Goal: Information Seeking & Learning: Get advice/opinions

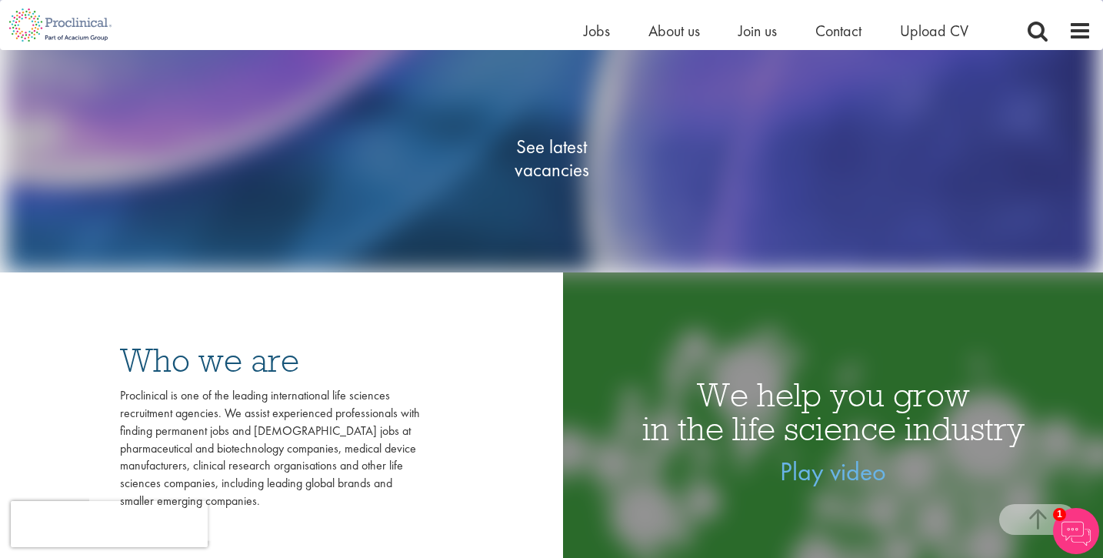
scroll to position [242, 0]
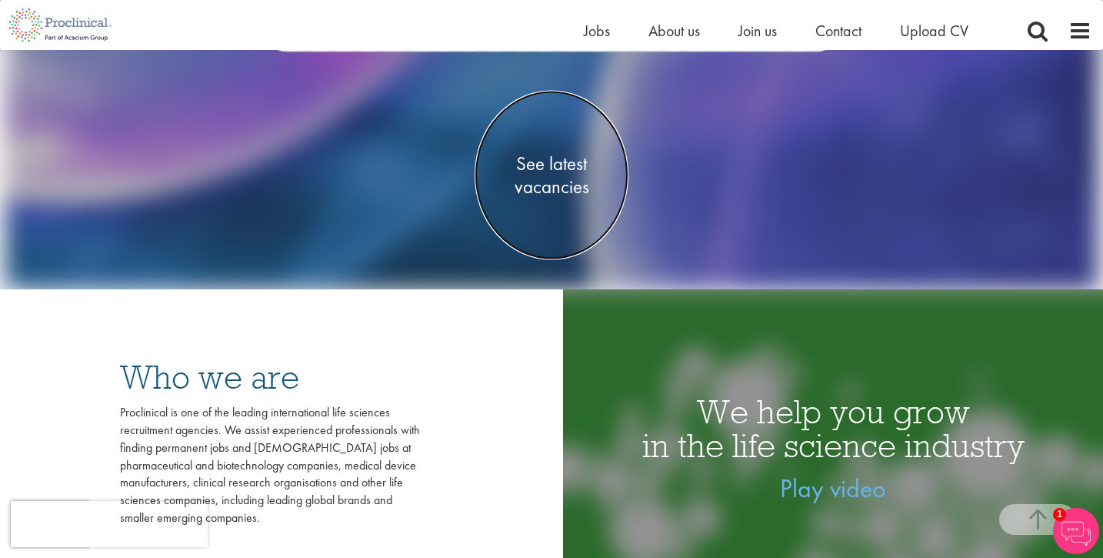
click at [555, 165] on span "See latest vacancies" at bounding box center [552, 175] width 154 height 46
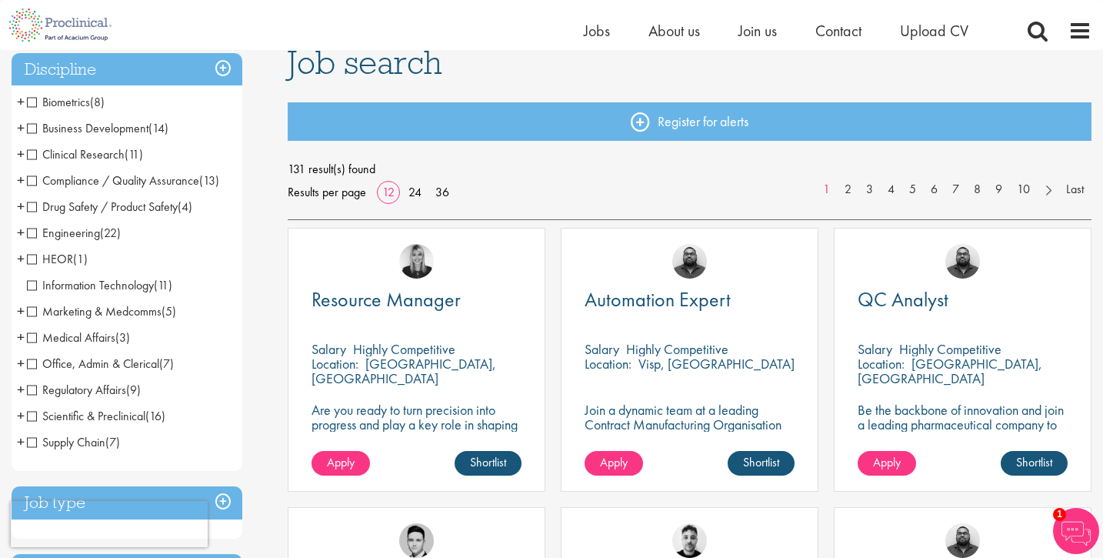
scroll to position [120, 0]
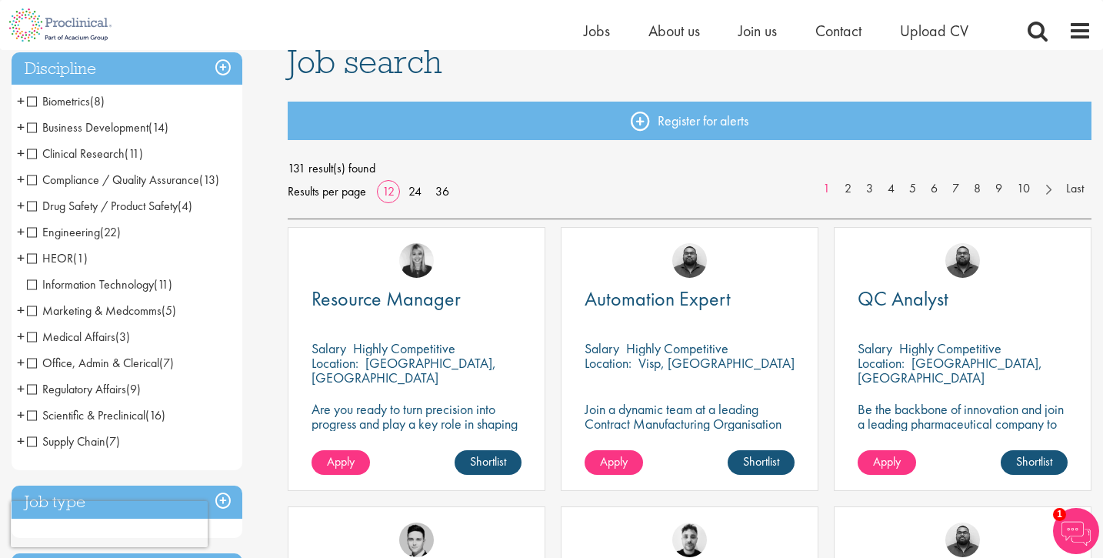
click at [226, 61] on h3 "Discipline" at bounding box center [127, 68] width 231 height 33
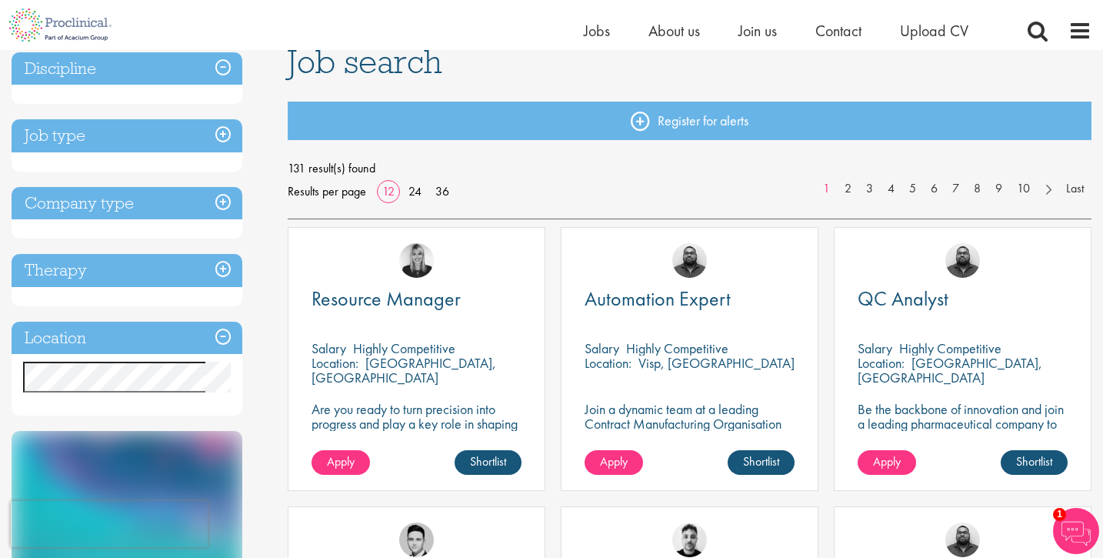
click at [226, 61] on h3 "Discipline" at bounding box center [127, 68] width 231 height 33
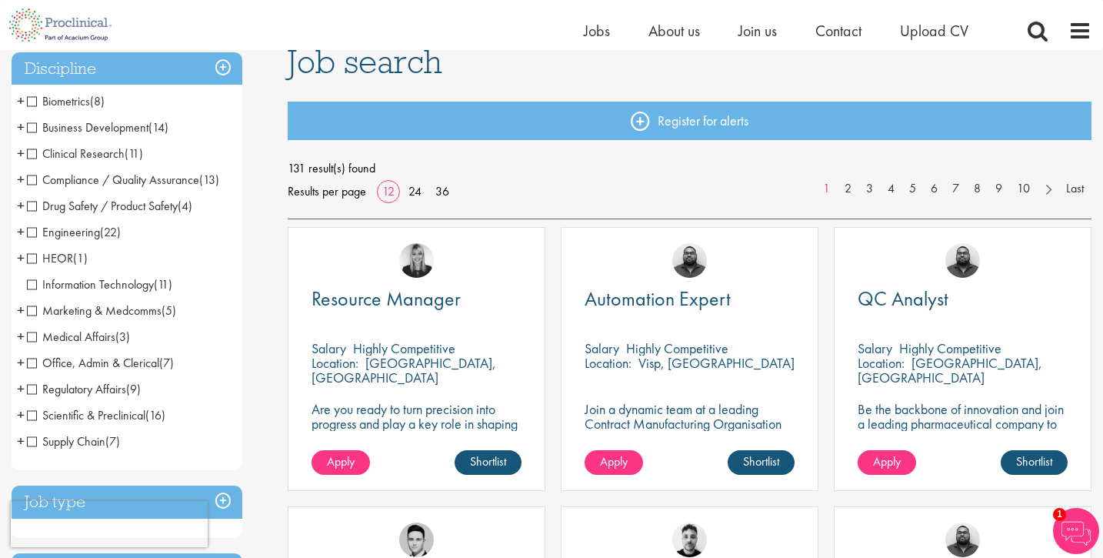
click at [34, 365] on span "Office, Admin & Clerical" at bounding box center [93, 363] width 132 height 16
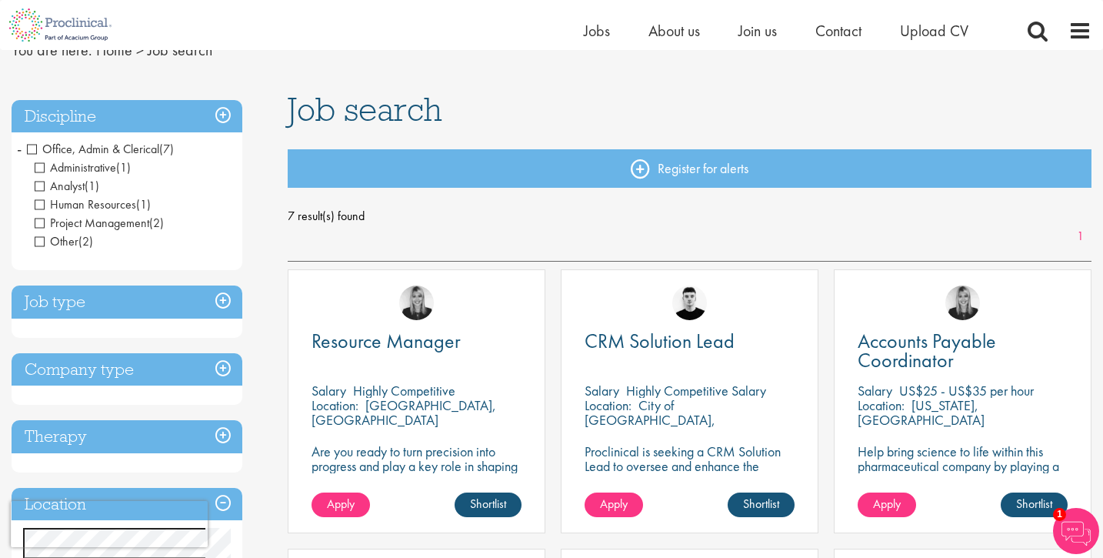
scroll to position [74, 0]
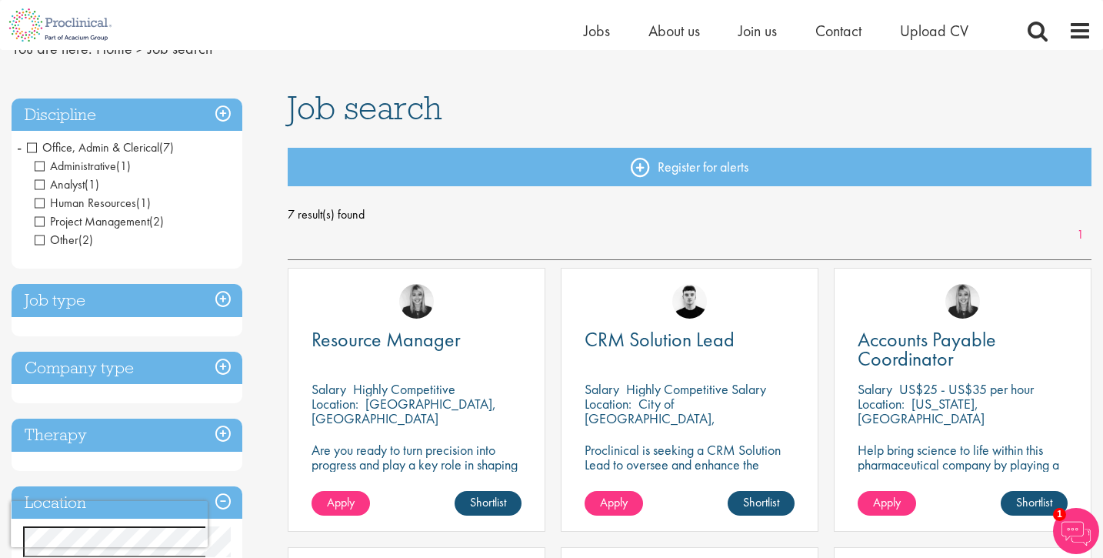
click at [228, 296] on h3 "Job type" at bounding box center [127, 300] width 231 height 33
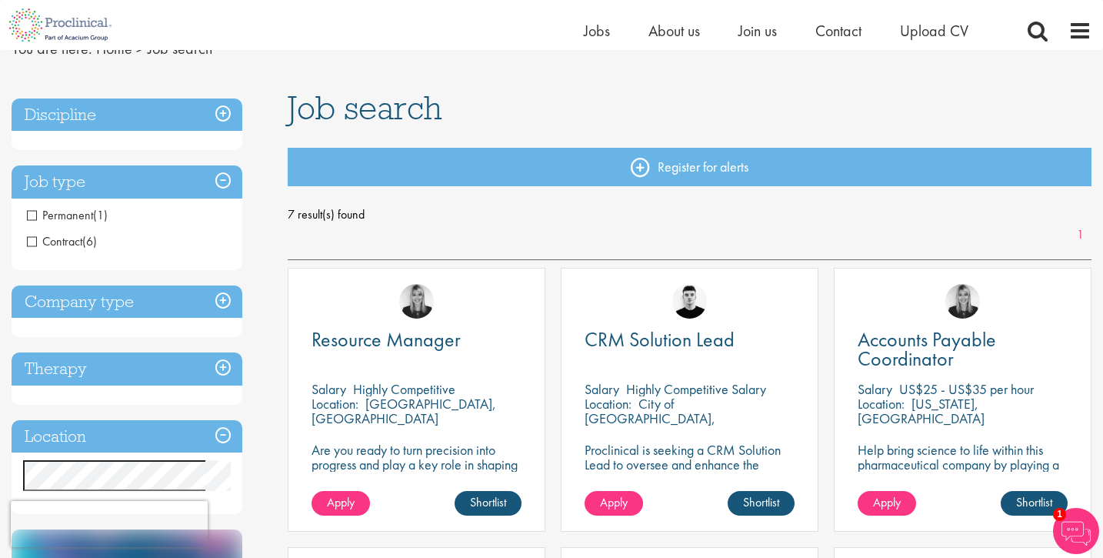
click at [225, 180] on h3 "Job type" at bounding box center [127, 181] width 231 height 33
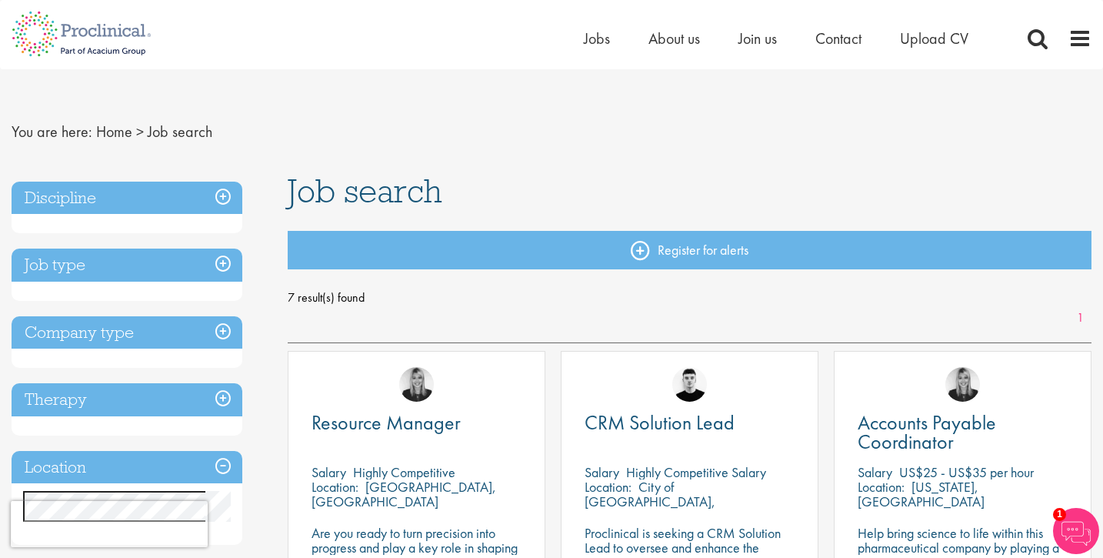
scroll to position [8, 0]
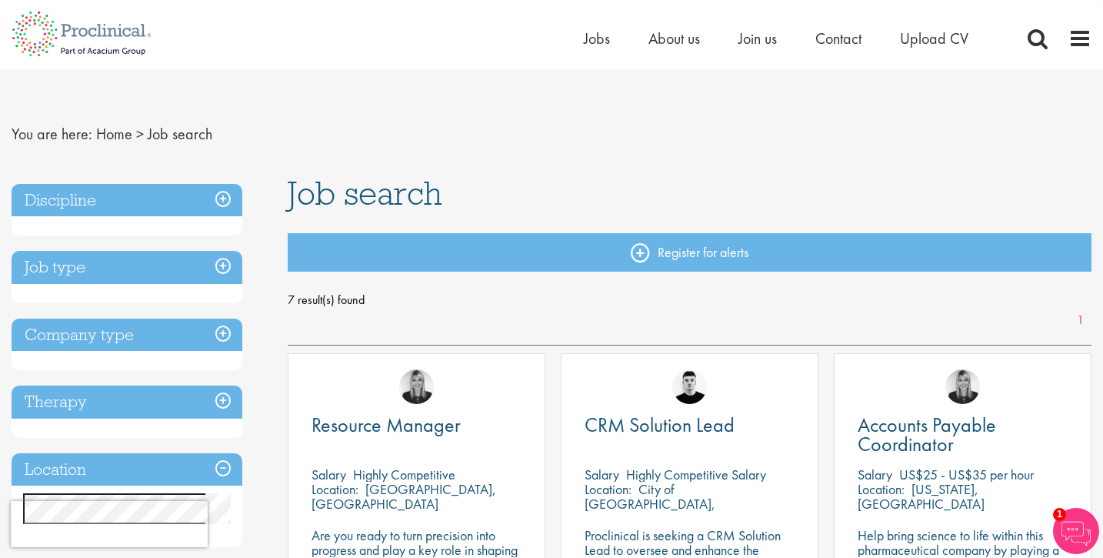
click at [225, 199] on h3 "Discipline" at bounding box center [127, 200] width 231 height 33
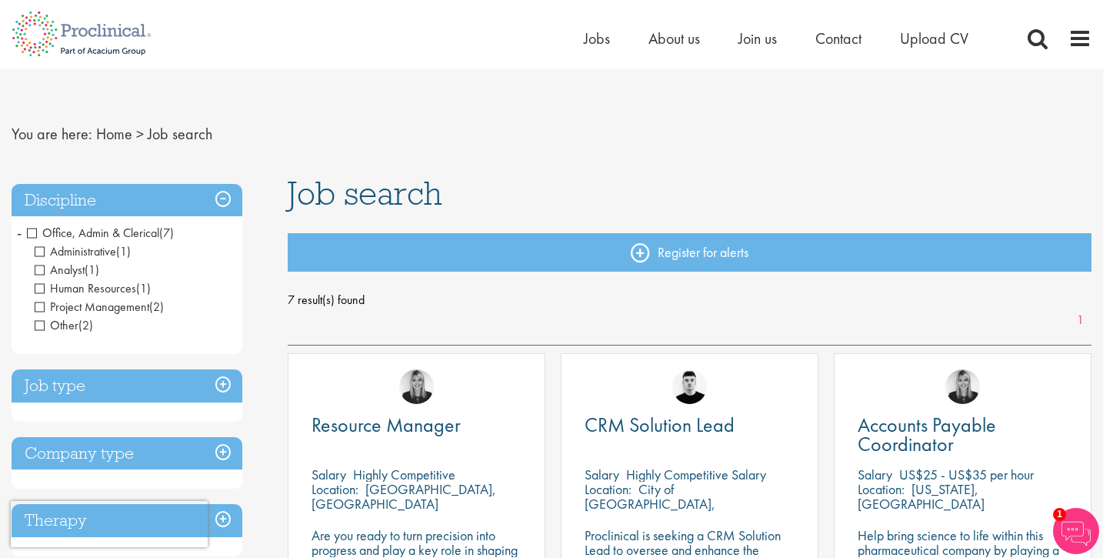
click at [26, 235] on li "Office, Admin & Clerical (7) - + Administrative (1) Analyst (1) Human Resources…" at bounding box center [127, 279] width 231 height 118
click at [35, 233] on span "Office, Admin & Clerical" at bounding box center [93, 233] width 132 height 16
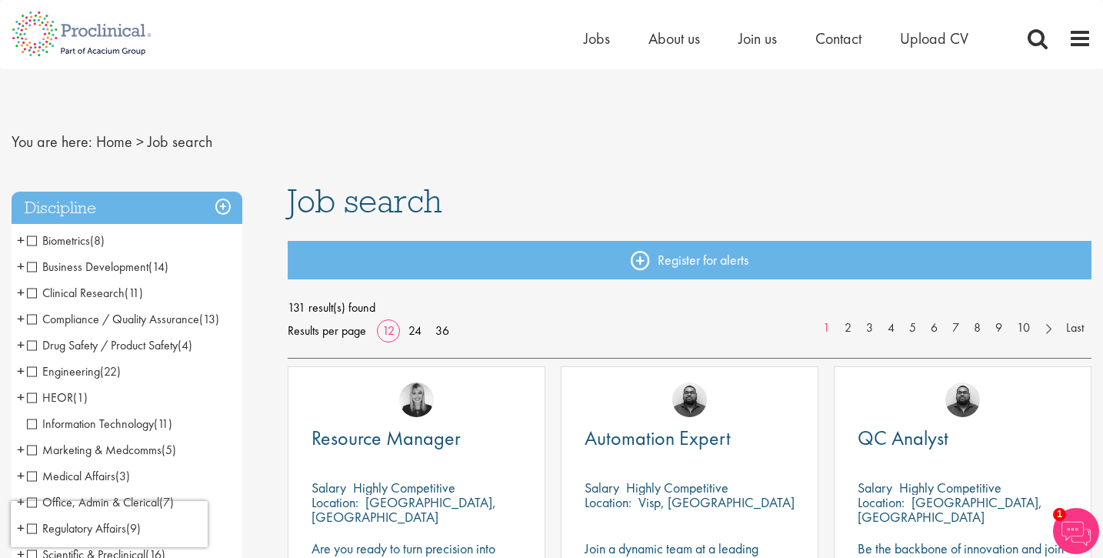
click at [29, 292] on span "Clinical Research" at bounding box center [76, 293] width 98 height 16
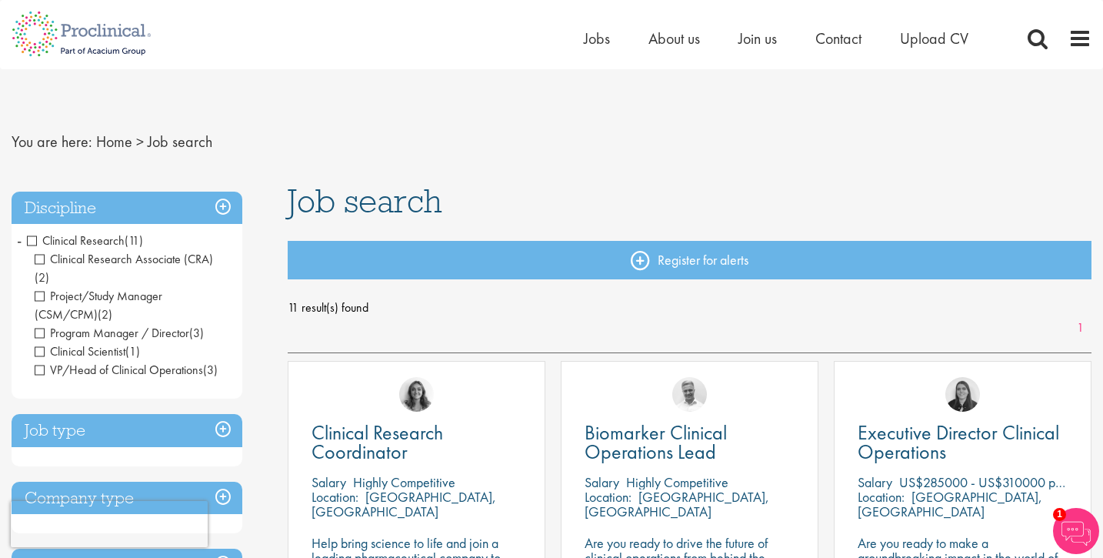
click at [32, 236] on span "Clinical Research" at bounding box center [76, 240] width 98 height 16
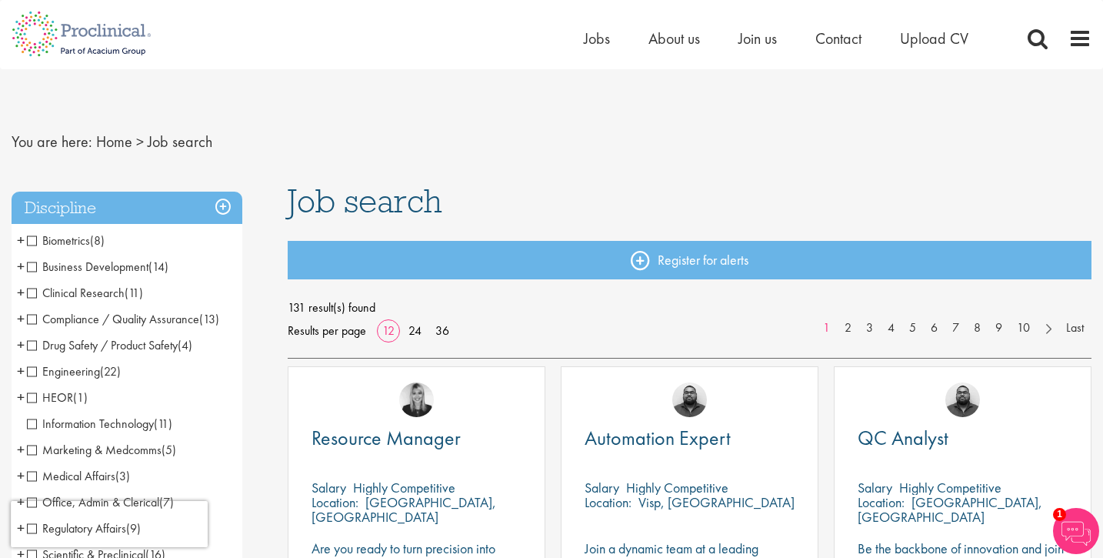
click at [28, 320] on span "Compliance / Quality Assurance" at bounding box center [113, 319] width 172 height 16
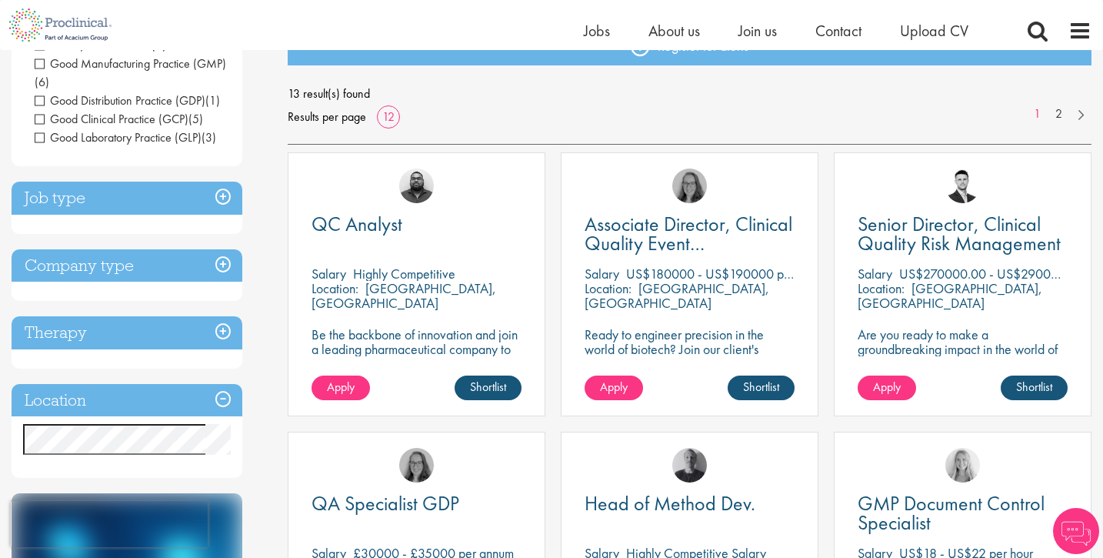
scroll to position [199, 0]
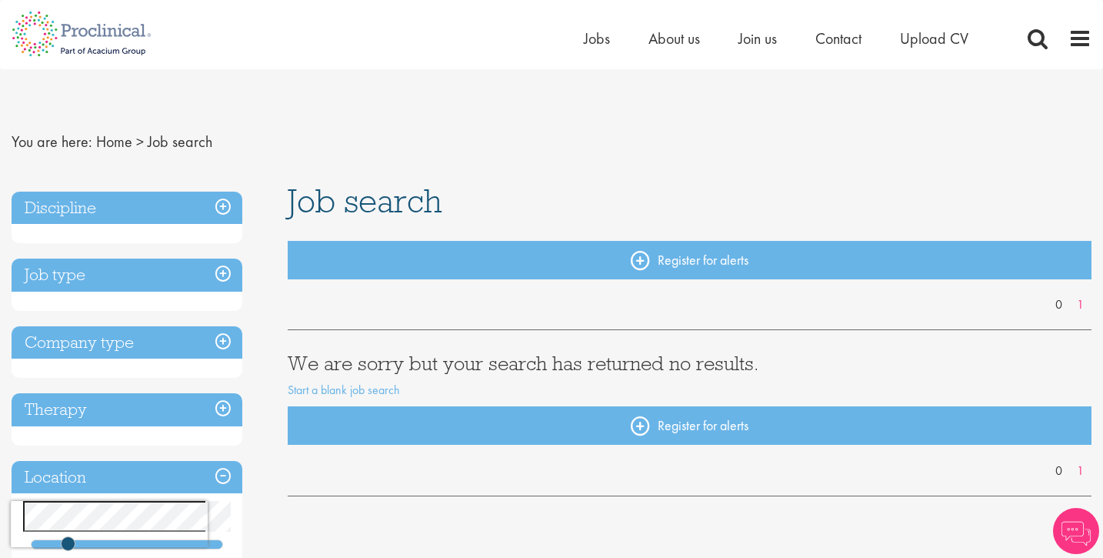
click at [219, 205] on h3 "Discipline" at bounding box center [127, 208] width 231 height 33
click at [191, 205] on h3 "Discipline" at bounding box center [127, 208] width 231 height 33
click at [164, 206] on h3 "Discipline" at bounding box center [127, 208] width 231 height 33
click at [223, 203] on h3 "Discipline" at bounding box center [127, 208] width 231 height 33
click at [842, 38] on span "Contact" at bounding box center [838, 38] width 46 height 20
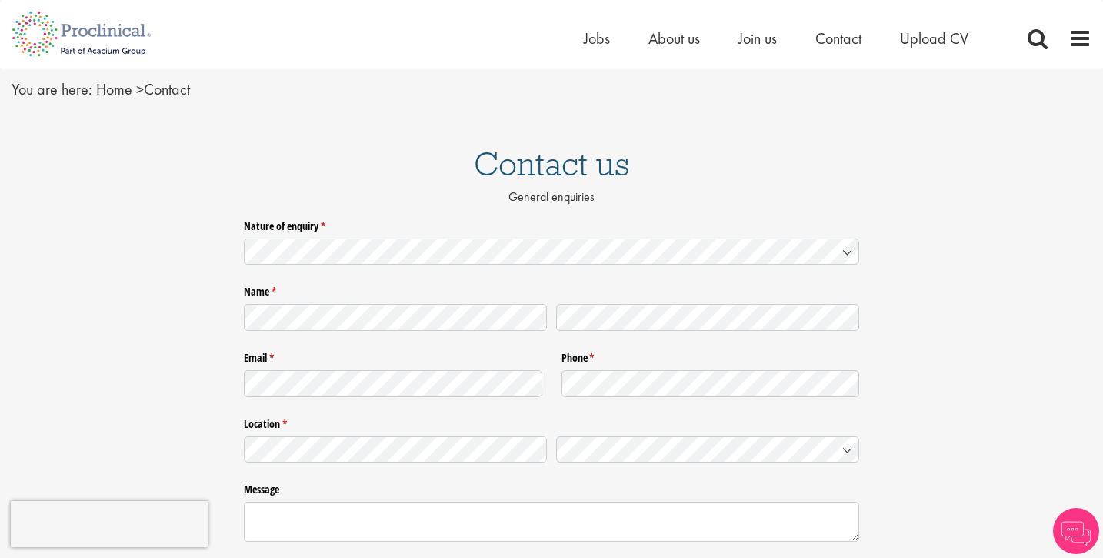
scroll to position [63, 0]
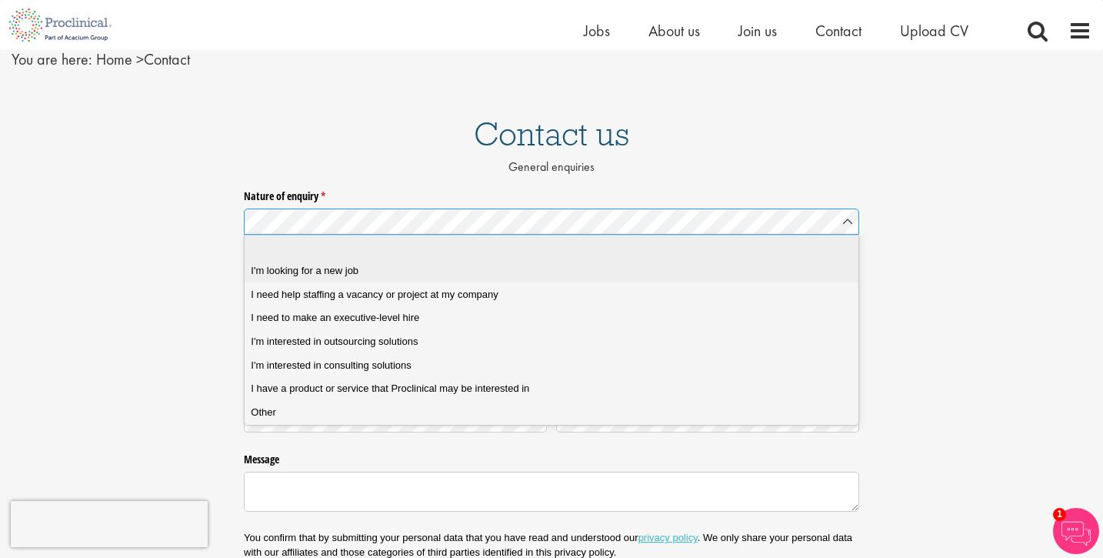
click at [448, 273] on div "I'm looking for a new job" at bounding box center [551, 271] width 601 height 14
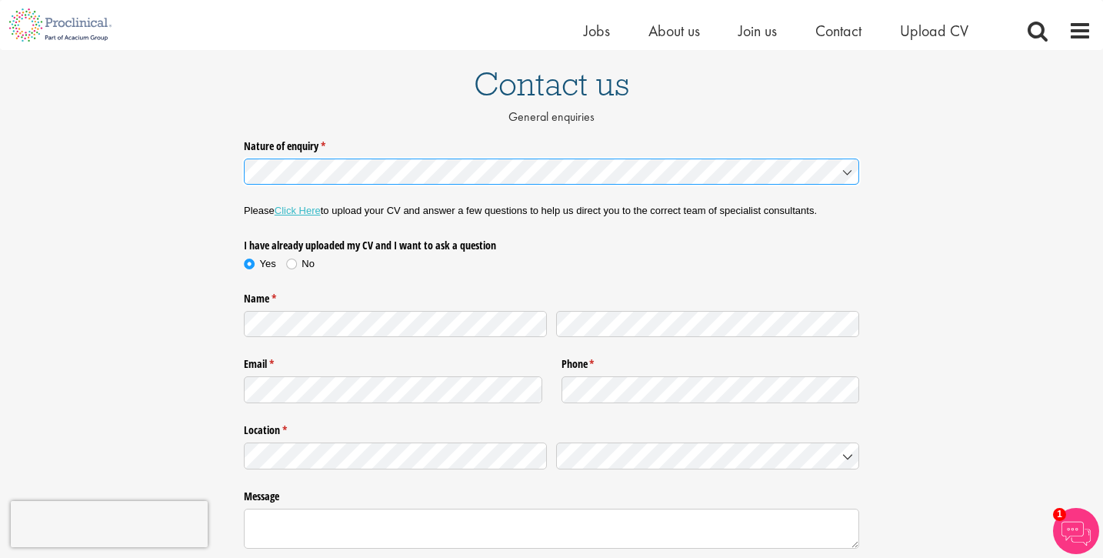
scroll to position [115, 0]
